Goal: Navigation & Orientation: Find specific page/section

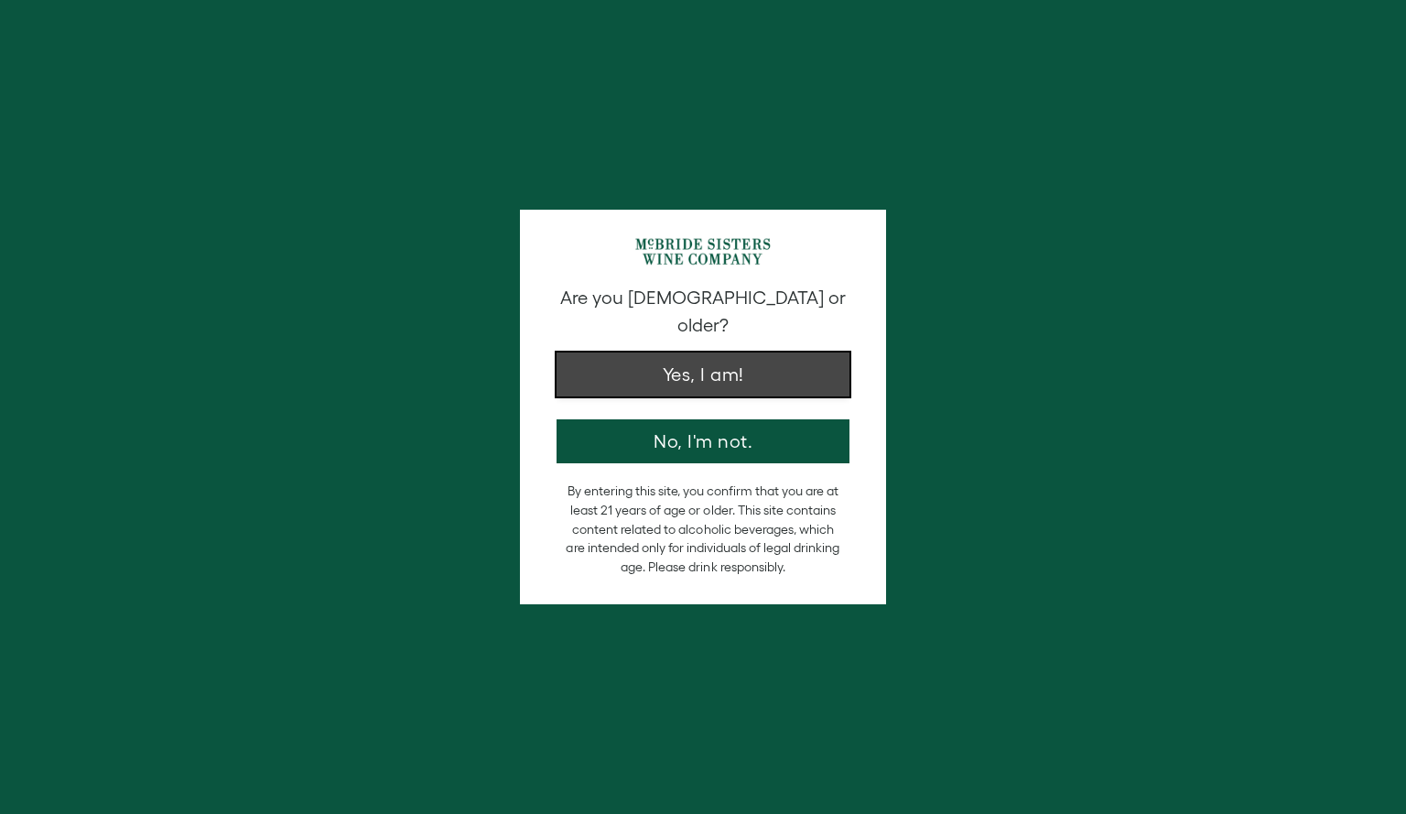
click at [736, 355] on button "Yes, I am!" at bounding box center [702, 374] width 293 height 44
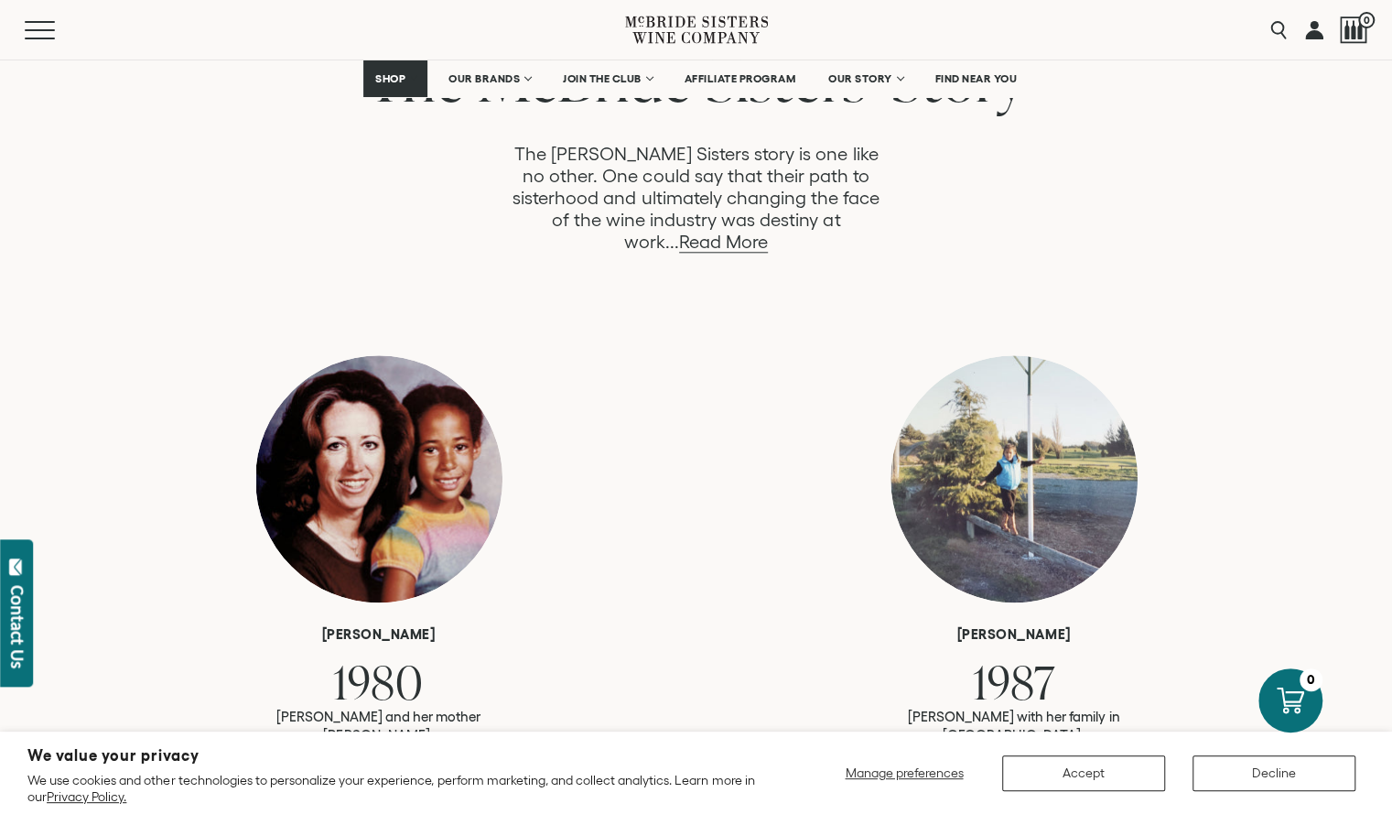
scroll to position [599, 0]
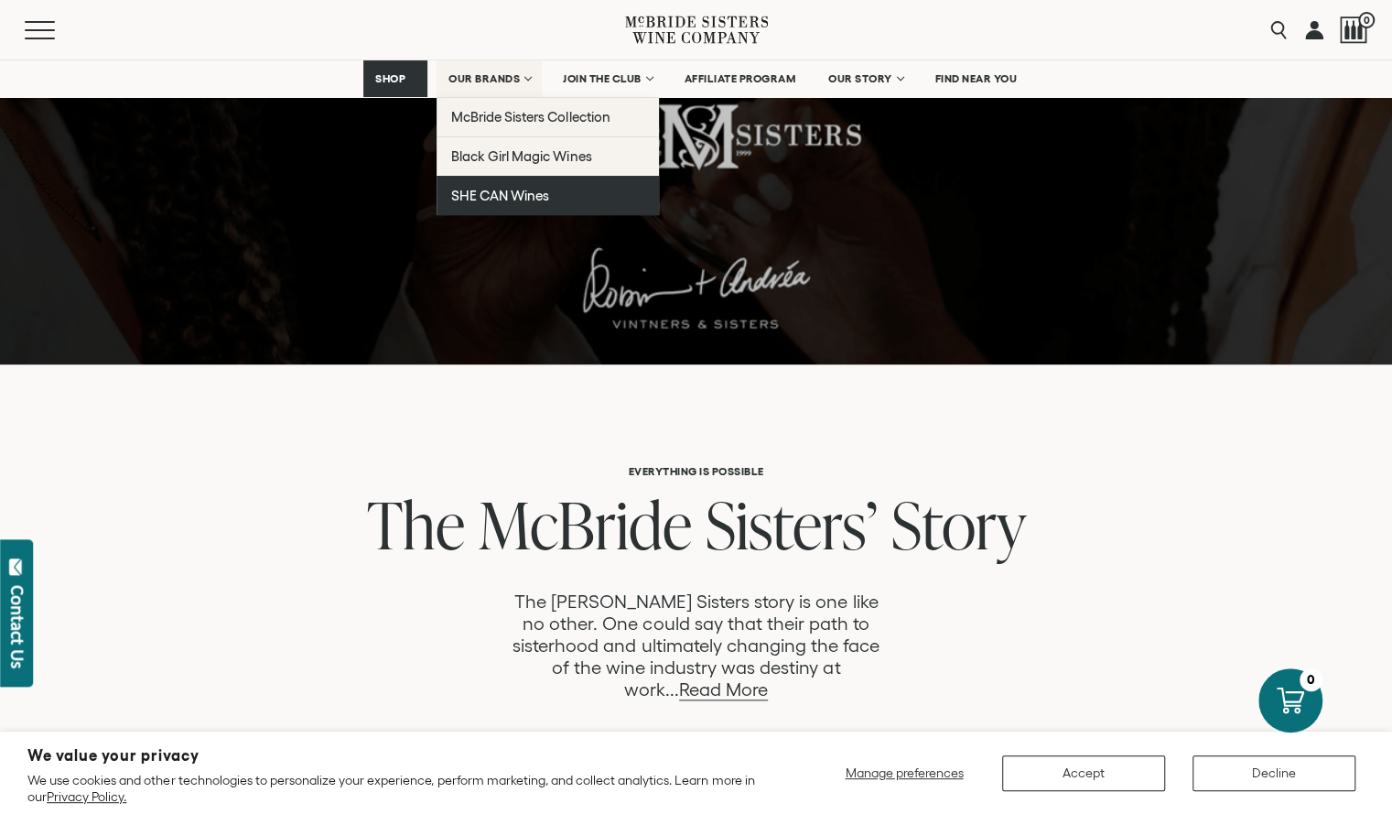
click at [498, 188] on span "SHE CAN Wines" at bounding box center [500, 196] width 98 height 16
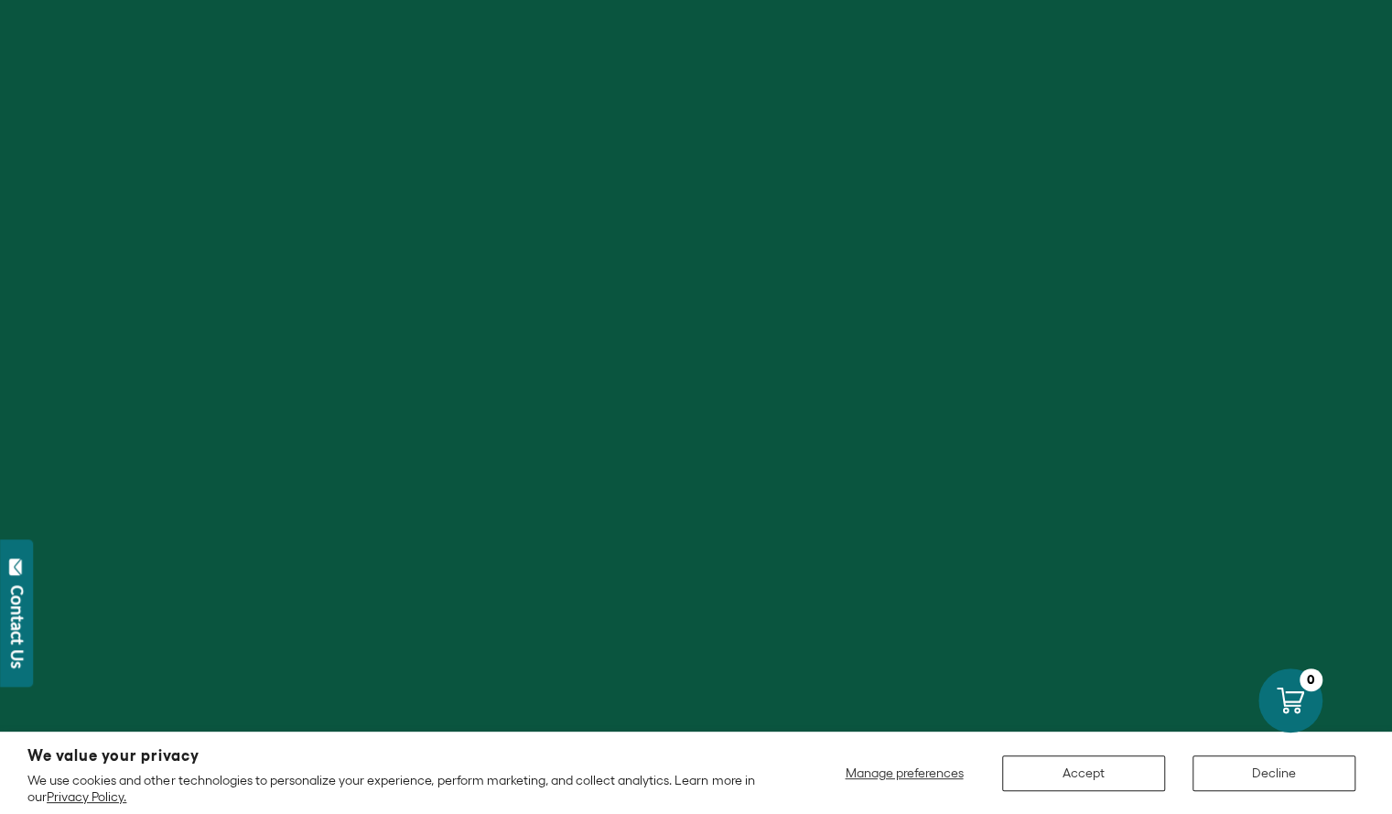
scroll to position [275, 0]
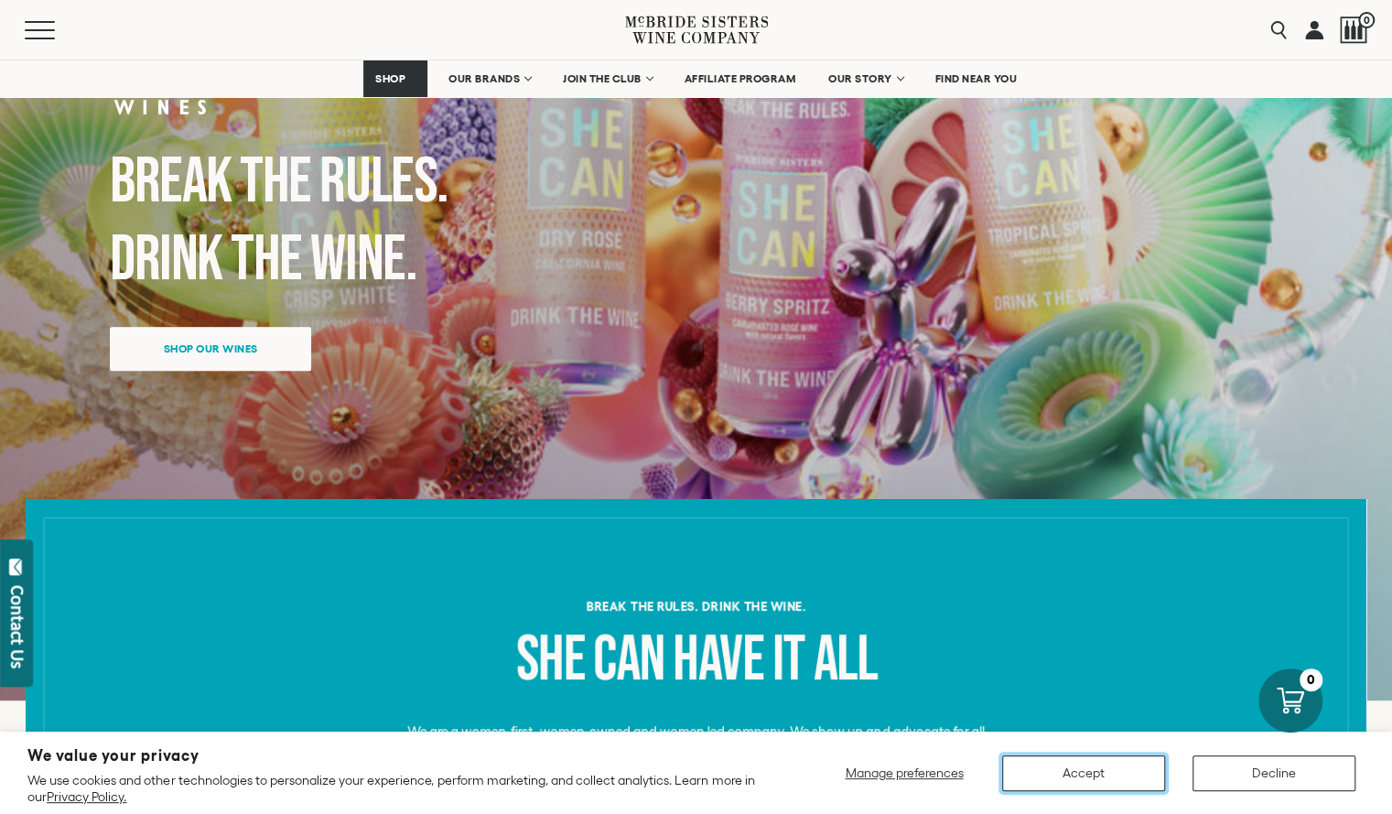
click at [1020, 771] on button "Accept" at bounding box center [1083, 773] width 163 height 36
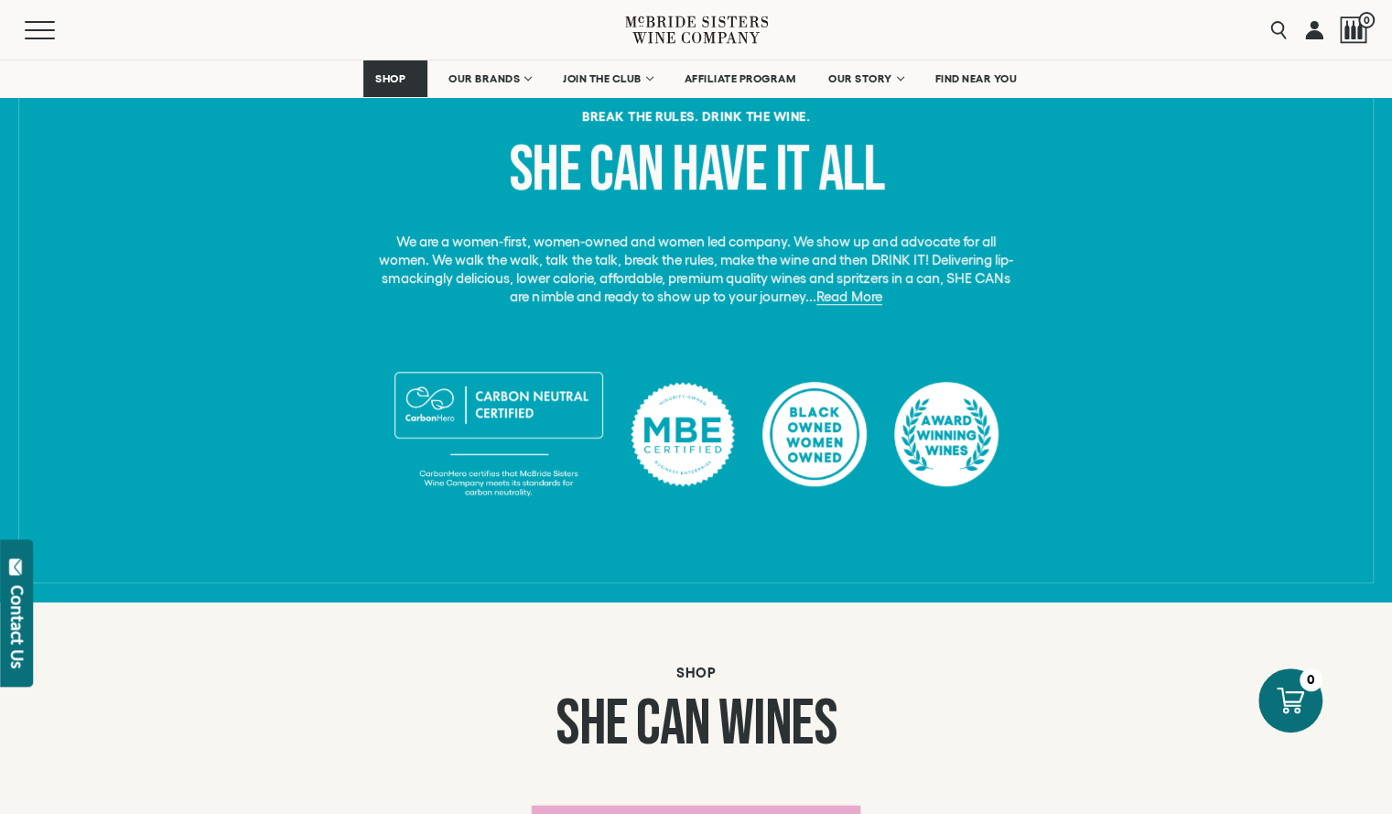
scroll to position [769, 0]
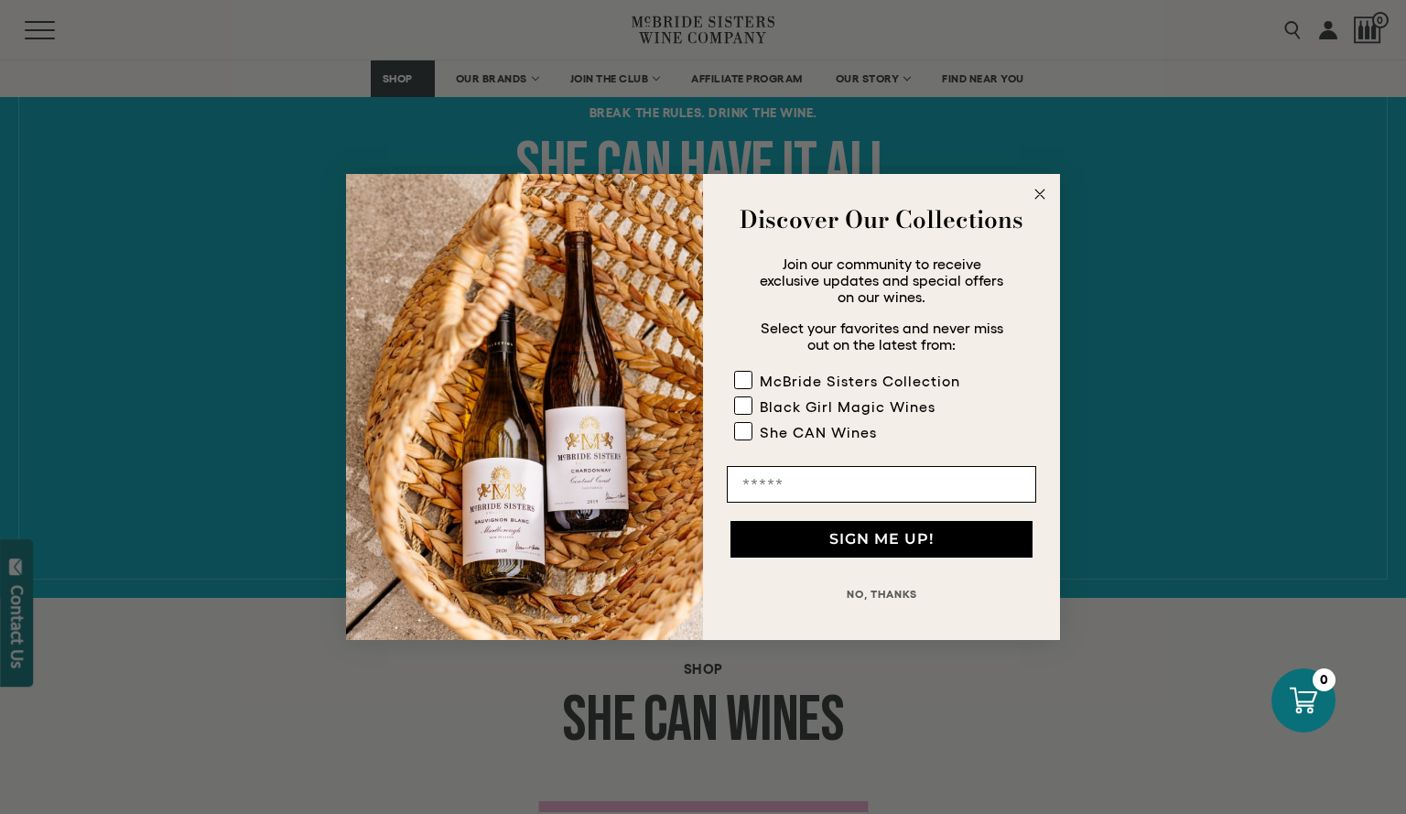
click at [1031, 191] on circle "Close dialog" at bounding box center [1040, 194] width 21 height 21
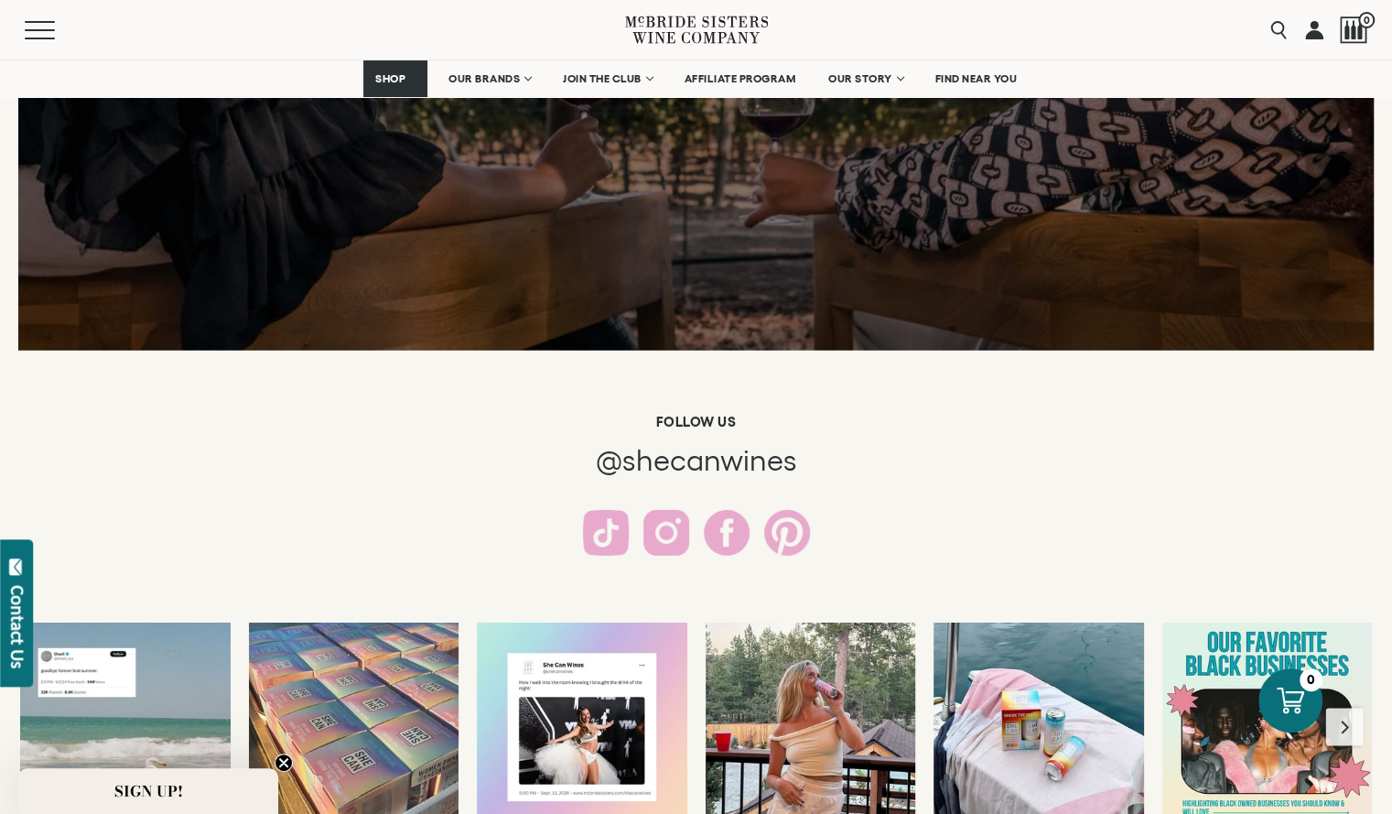
scroll to position [3614, 0]
